Goal: Task Accomplishment & Management: Manage account settings

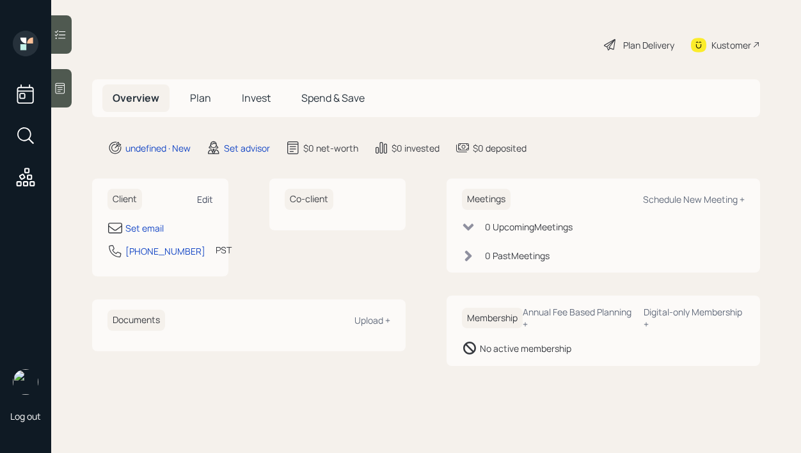
click at [209, 199] on div "Edit" at bounding box center [205, 199] width 16 height 12
select select "America/Los_Angeles"
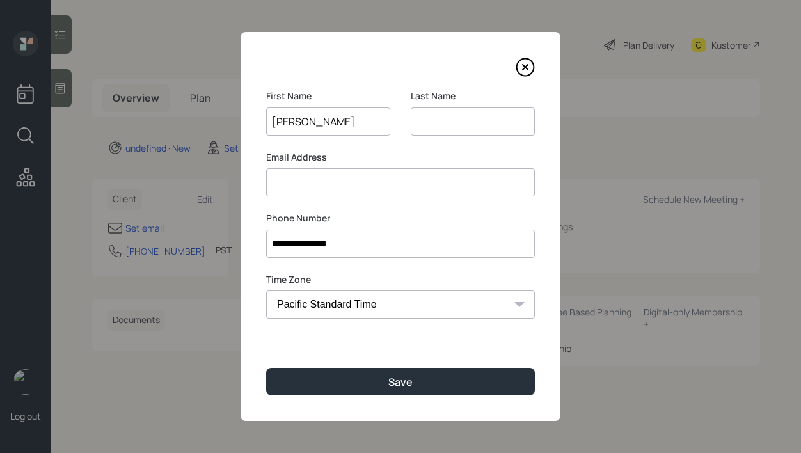
type input "Erika"
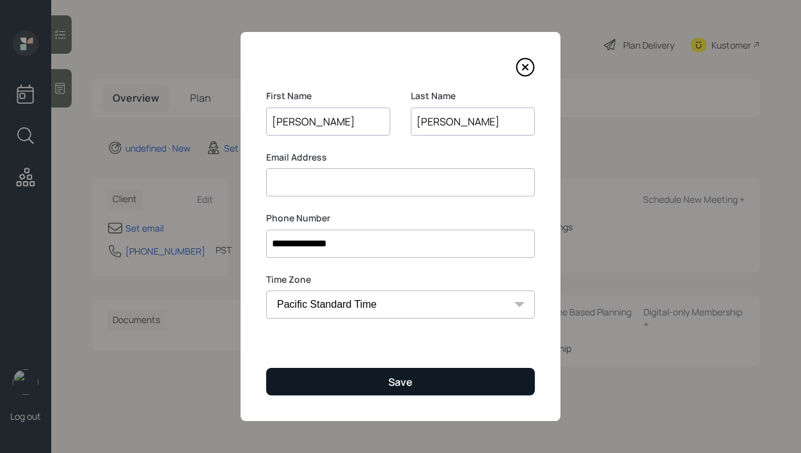
type input "Starks"
click at [335, 380] on button "Save" at bounding box center [400, 382] width 269 height 28
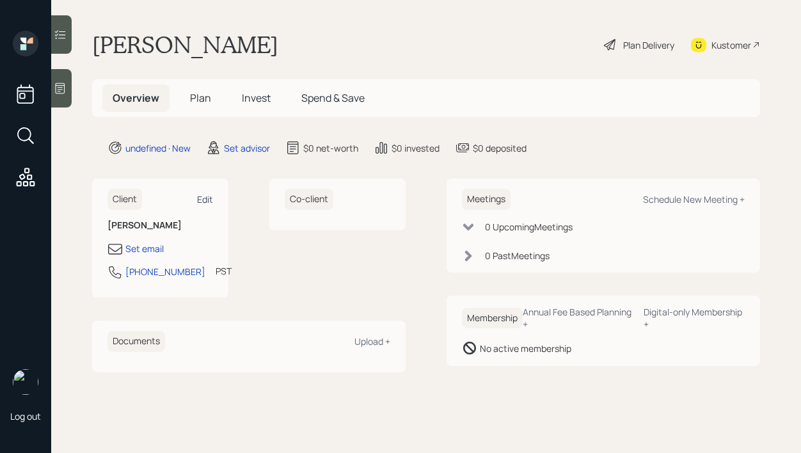
click at [211, 197] on div "Edit" at bounding box center [205, 199] width 16 height 12
select select "America/Los_Angeles"
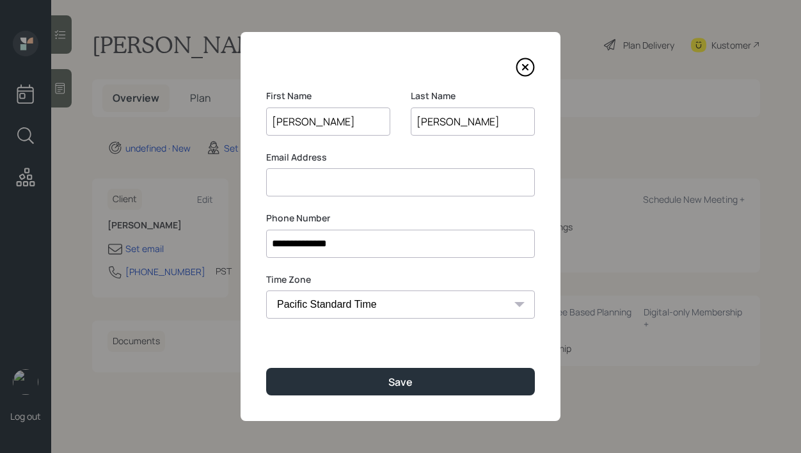
type input "Erica"
click at [463, 121] on input "Starks" at bounding box center [473, 122] width 124 height 28
click at [404, 68] on div at bounding box center [400, 67] width 269 height 19
click at [392, 152] on label "Email Address" at bounding box center [400, 157] width 269 height 13
click at [386, 177] on input at bounding box center [400, 182] width 269 height 28
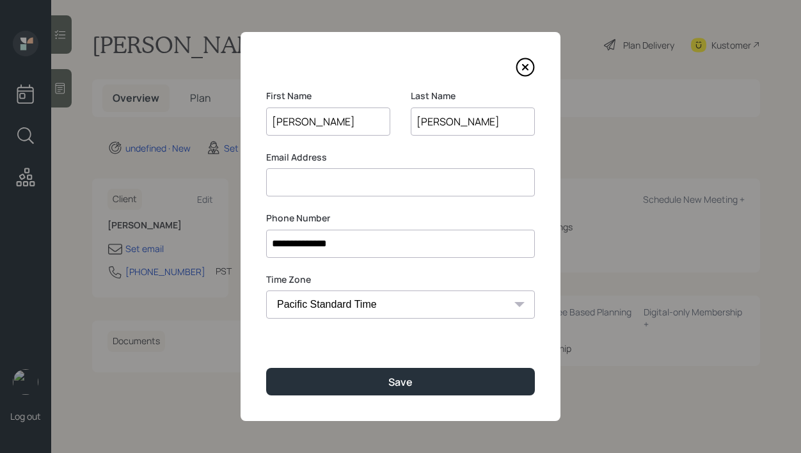
click at [402, 149] on div "First Name Erica Last Name Starks" at bounding box center [400, 120] width 269 height 61
click at [430, 173] on input at bounding box center [400, 182] width 269 height 28
type input "[EMAIL_ADDRESS][DOMAIN_NAME]"
click at [448, 155] on label "Email Address" at bounding box center [400, 157] width 269 height 13
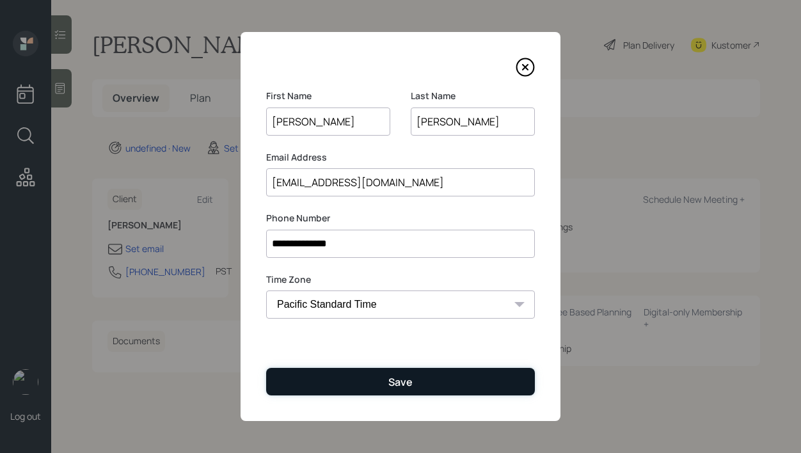
click at [404, 379] on div "Save" at bounding box center [400, 382] width 24 height 14
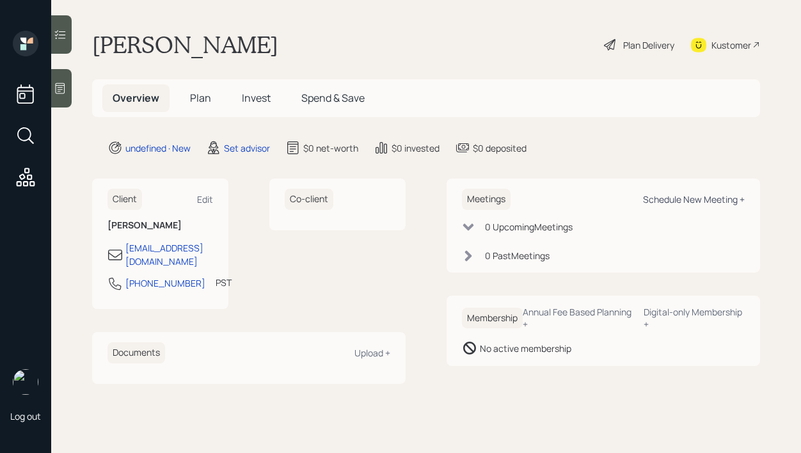
click at [657, 195] on div "Schedule New Meeting +" at bounding box center [694, 199] width 102 height 12
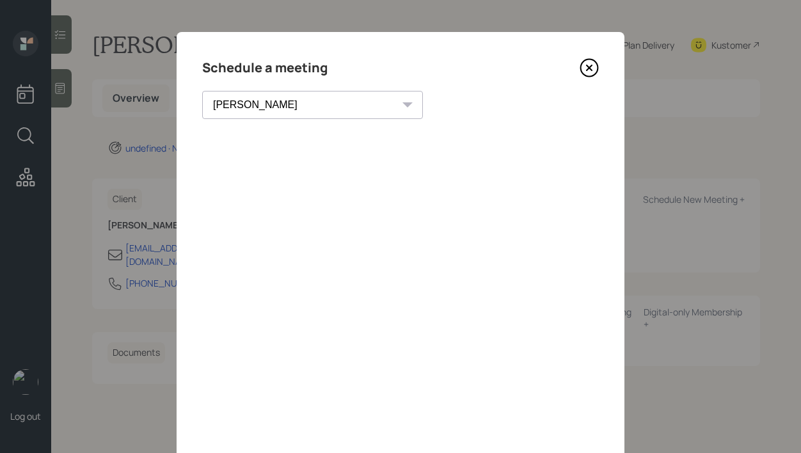
click at [282, 106] on select "Theresa Spinello Matthew Burke Xavier Ross Eitan Bar-David Ian Yamey Trevor Nel…" at bounding box center [312, 105] width 221 height 28
click at [253, 103] on select "Theresa Spinello Matthew Burke Xavier Ross Eitan Bar-David Ian Yamey Trevor Nel…" at bounding box center [312, 105] width 221 height 28
click at [202, 91] on select "Theresa Spinello Matthew Burke Xavier Ross Eitan Bar-David Ian Yamey Trevor Nel…" at bounding box center [312, 105] width 221 height 28
click at [285, 100] on select "Theresa Spinello Matthew Burke Xavier Ross Eitan Bar-David Ian Yamey Trevor Nel…" at bounding box center [312, 105] width 221 height 28
click at [202, 91] on select "Theresa Spinello Matthew Burke Xavier Ross Eitan Bar-David Ian Yamey Trevor Nel…" at bounding box center [312, 105] width 221 height 28
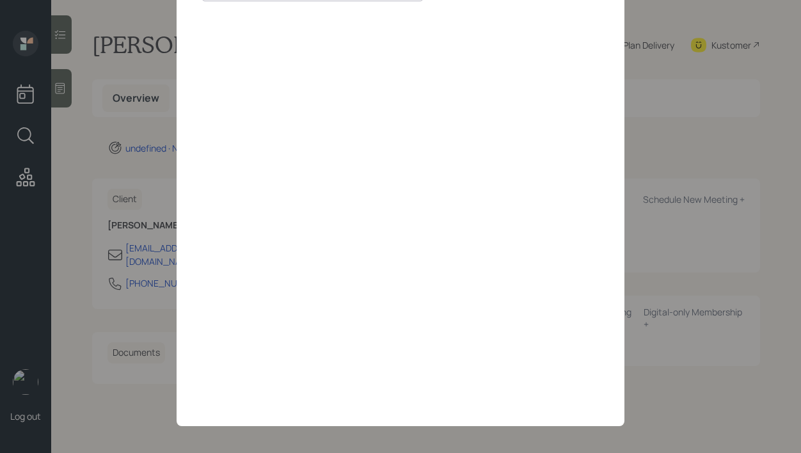
scroll to position [55, 0]
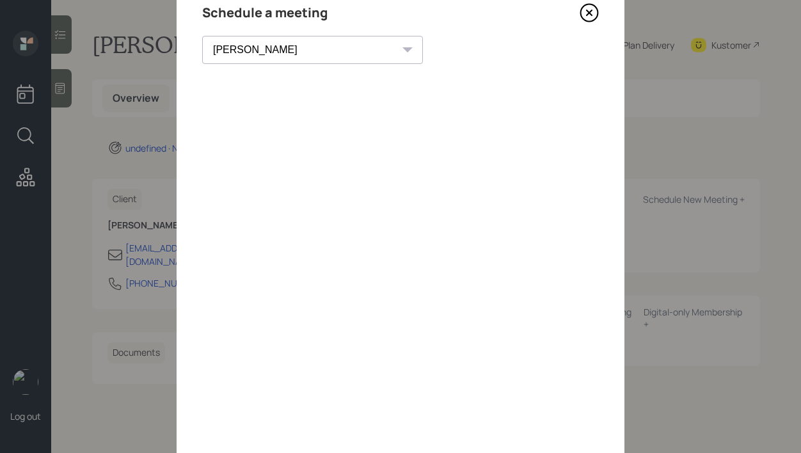
click at [292, 52] on select "Theresa Spinello Matthew Burke Xavier Ross Eitan Bar-David Ian Yamey Trevor Nel…" at bounding box center [312, 50] width 221 height 28
select select "59554aeb-d739-4552-90b9-0d27d70b4bf7"
click at [202, 36] on select "Theresa Spinello Matthew Burke Xavier Ross Eitan Bar-David Ian Yamey Trevor Nel…" at bounding box center [312, 50] width 221 height 28
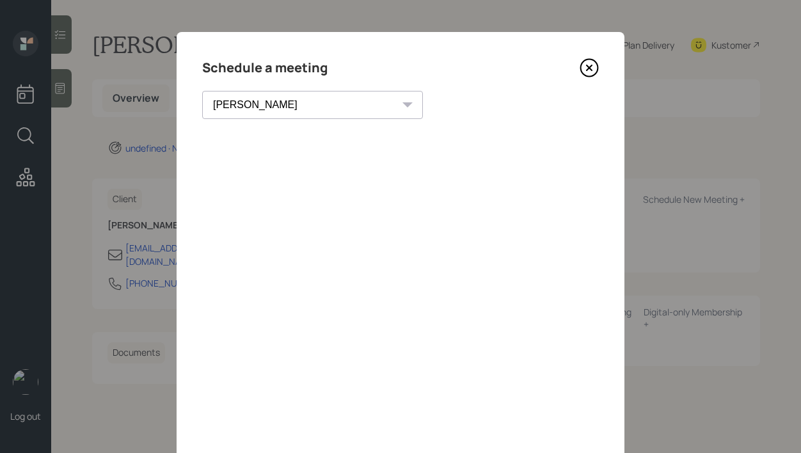
click at [587, 70] on icon at bounding box center [589, 67] width 19 height 19
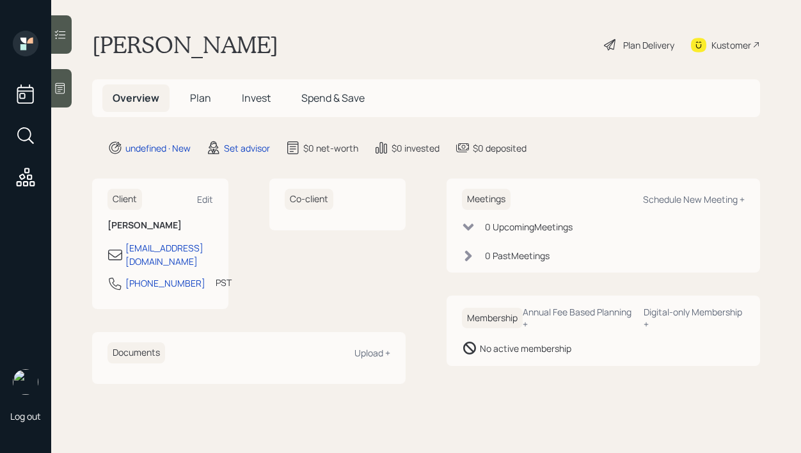
click at [65, 89] on icon at bounding box center [61, 88] width 10 height 11
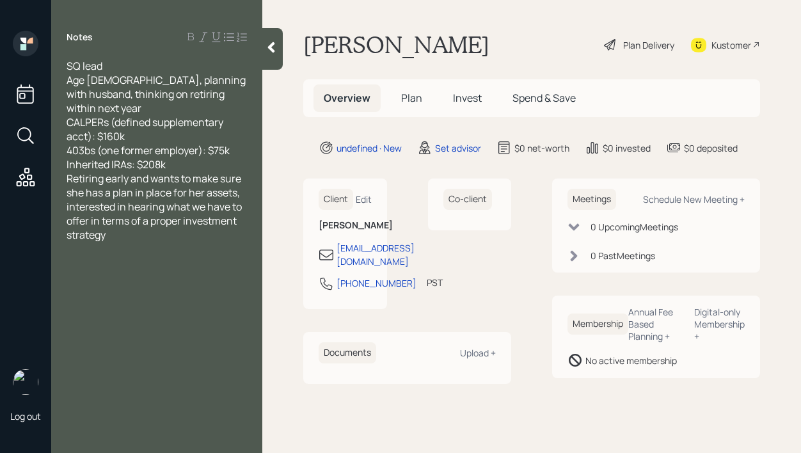
click at [212, 157] on div "Inherited IRAs: $208k" at bounding box center [157, 164] width 180 height 14
click at [269, 51] on icon at bounding box center [271, 47] width 13 height 13
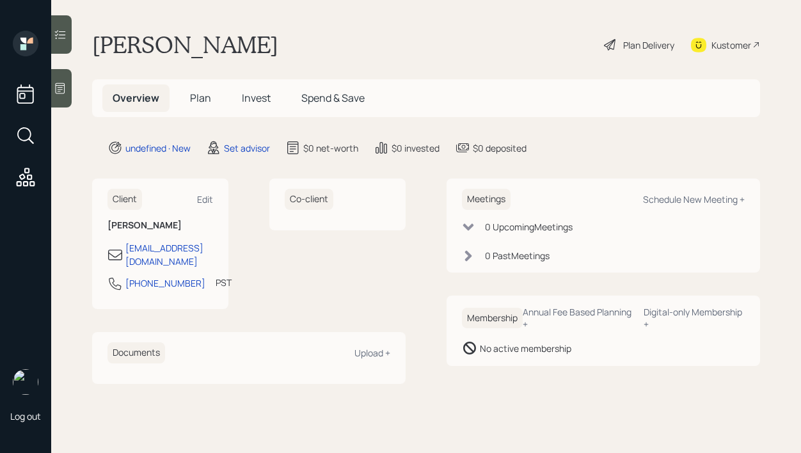
click at [67, 81] on div at bounding box center [61, 88] width 20 height 38
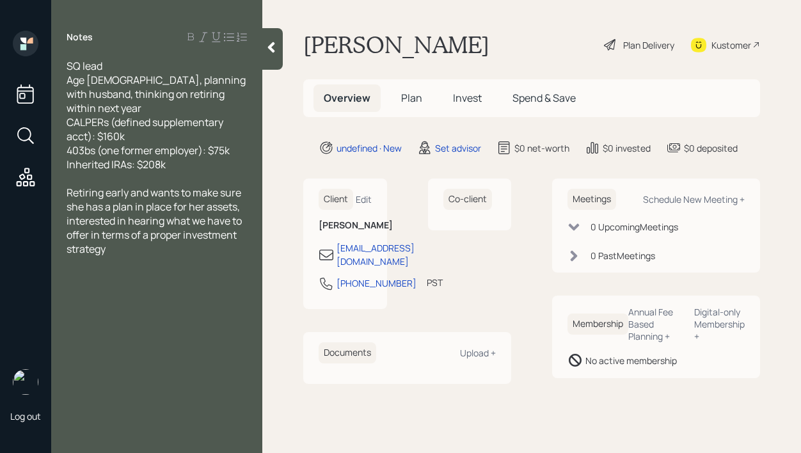
click at [279, 50] on div at bounding box center [272, 49] width 20 height 42
